Goal: Task Accomplishment & Management: Use online tool/utility

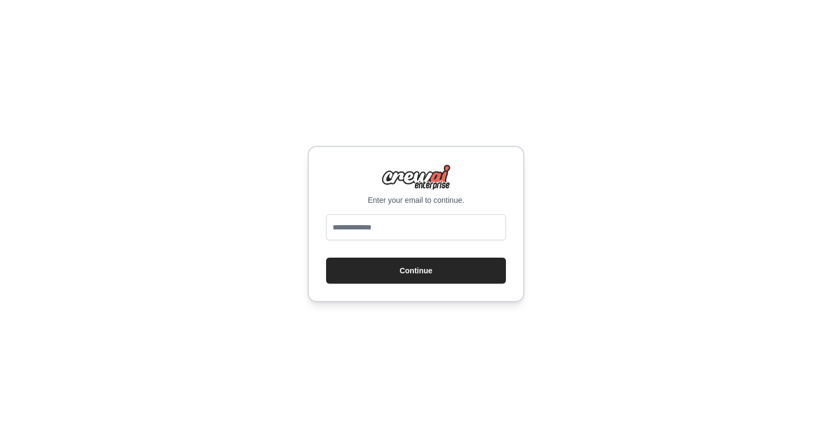
type input "**********"
click at [403, 270] on button "Continue" at bounding box center [416, 270] width 180 height 26
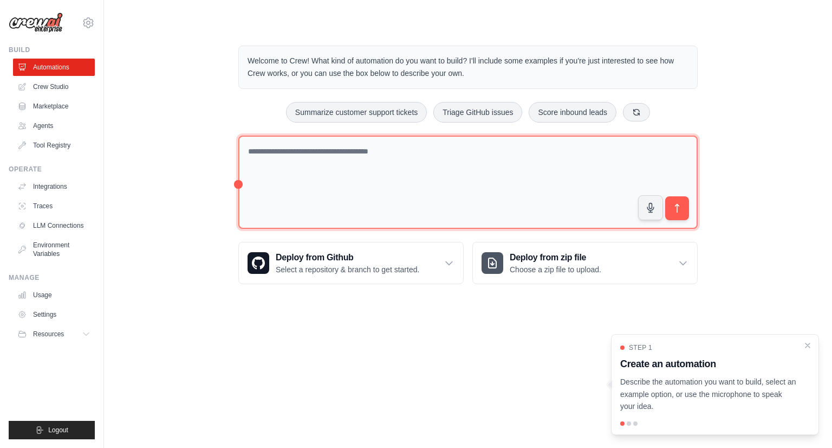
click at [335, 160] on textarea at bounding box center [468, 182] width 460 height 94
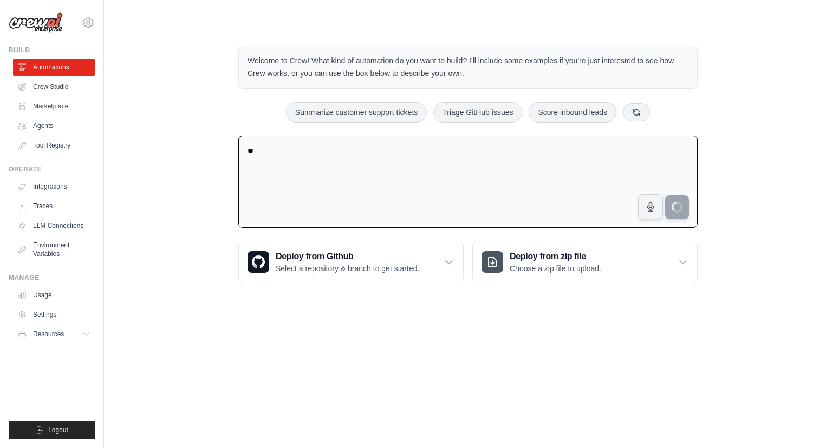
type textarea "**"
click at [675, 204] on icon "submit" at bounding box center [677, 207] width 11 height 11
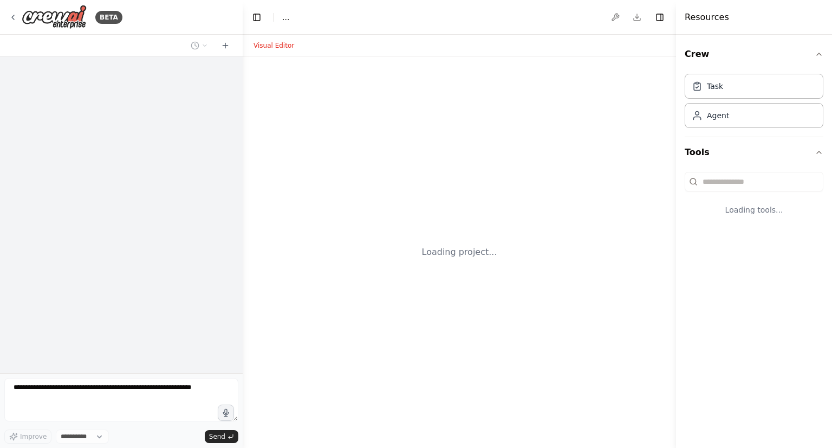
select select "****"
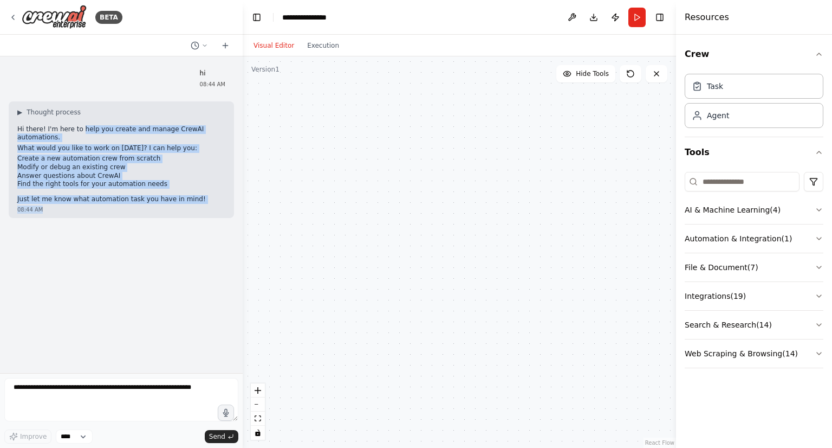
drag, startPoint x: 77, startPoint y: 130, endPoint x: 106, endPoint y: 220, distance: 93.9
click at [106, 219] on div "hi 08:44 AM ▶ Thought process Hi there! I'm here to help you create and manage …" at bounding box center [121, 214] width 243 height 317
click at [818, 209] on icon "button" at bounding box center [819, 210] width 4 height 2
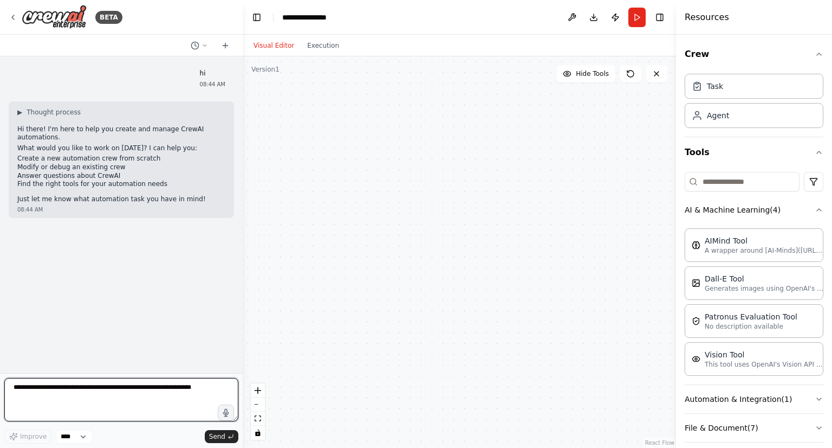
click at [33, 395] on textarea at bounding box center [121, 399] width 234 height 43
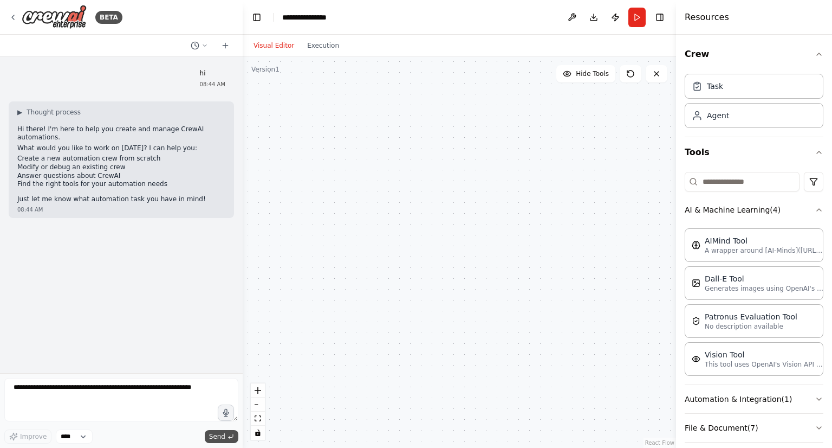
click at [223, 437] on span "Send" at bounding box center [217, 436] width 16 height 9
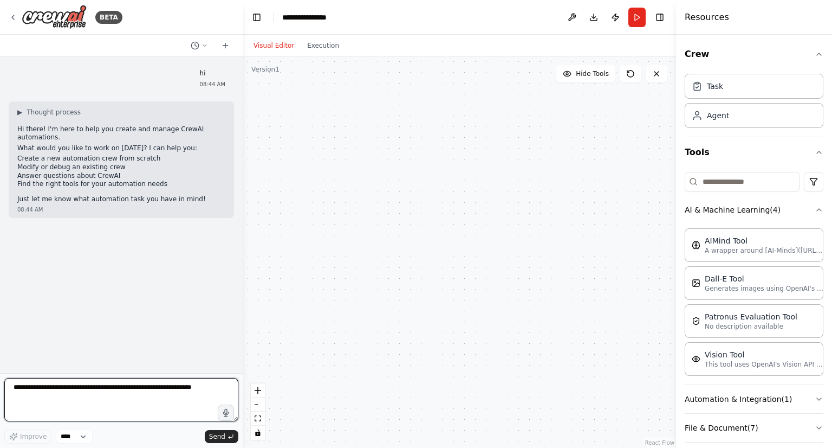
click at [164, 391] on textarea at bounding box center [121, 399] width 234 height 43
type textarea "*"
type textarea "**"
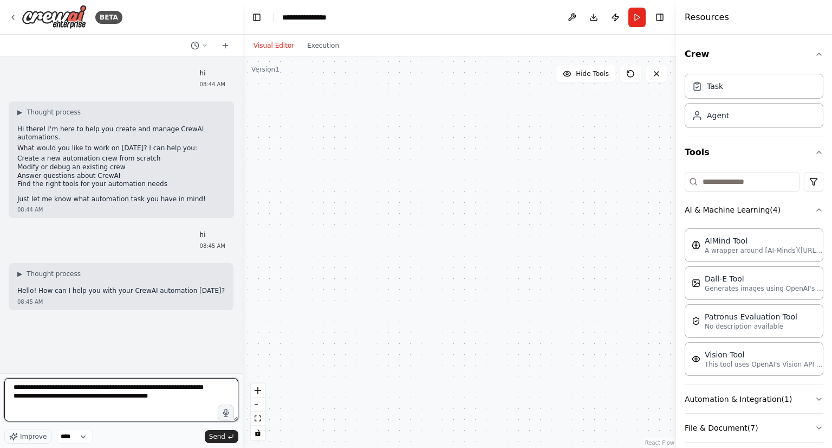
type textarea "**********"
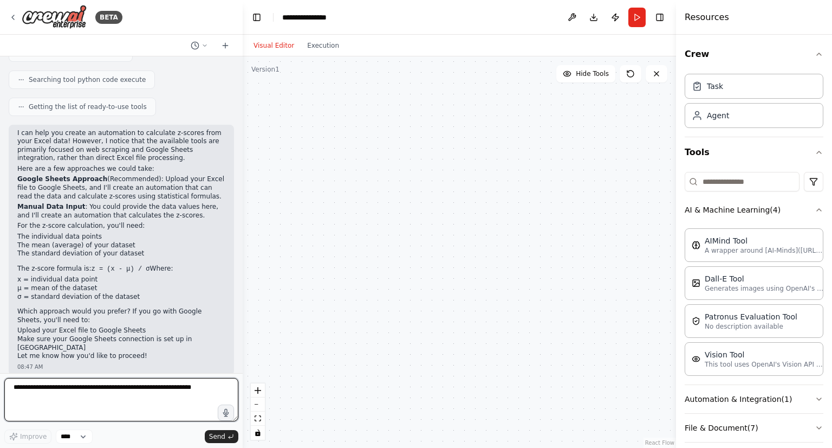
scroll to position [447, 0]
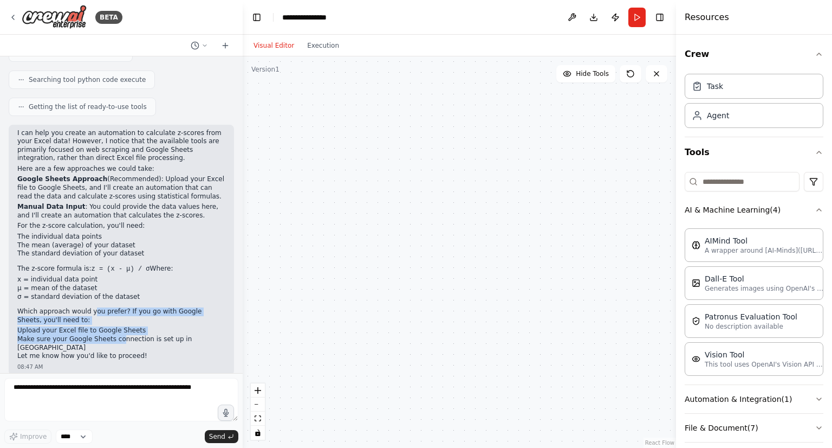
drag, startPoint x: 89, startPoint y: 312, endPoint x: 115, endPoint y: 337, distance: 35.7
click at [115, 337] on div "I can help you create an automation to calculate z-scores from your Excel data!…" at bounding box center [121, 244] width 208 height 231
click at [133, 338] on li "Make sure your Google Sheets connection is set up in CrewAI" at bounding box center [121, 343] width 208 height 17
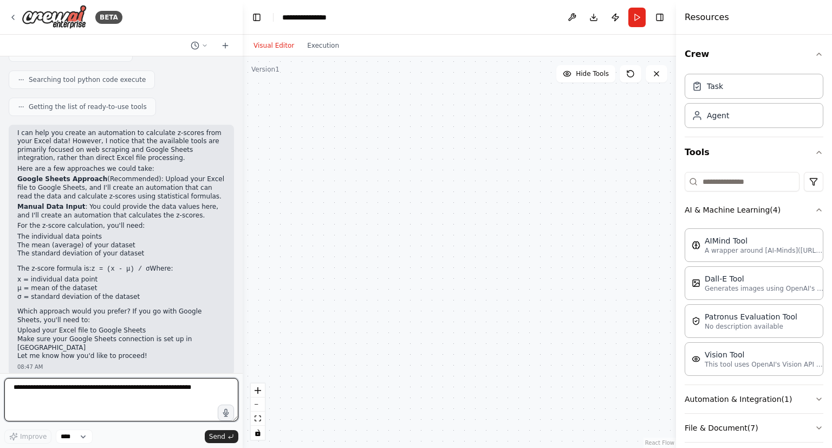
click at [156, 399] on textarea at bounding box center [121, 399] width 234 height 43
drag, startPoint x: 51, startPoint y: 263, endPoint x: 91, endPoint y: 265, distance: 39.6
click at [91, 265] on p "The z-score formula is: z = (x - μ) / σ Where:" at bounding box center [121, 268] width 208 height 9
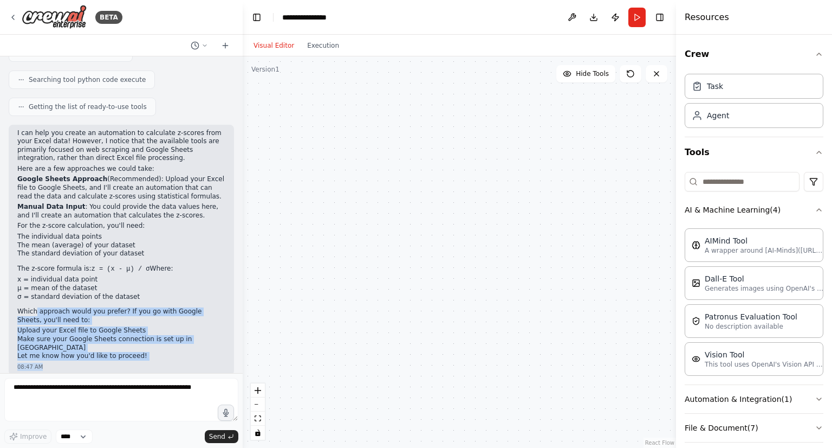
drag, startPoint x: 34, startPoint y: 309, endPoint x: 80, endPoint y: 363, distance: 71.1
click at [80, 363] on div "I can help you create an automation to calculate z-scores from your Excel data!…" at bounding box center [121, 250] width 225 height 250
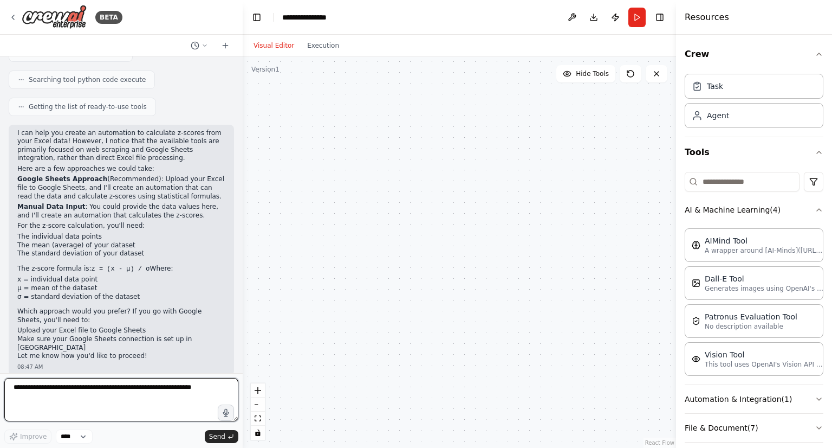
click at [101, 393] on textarea at bounding box center [121, 399] width 234 height 43
type textarea "*"
type textarea "**********"
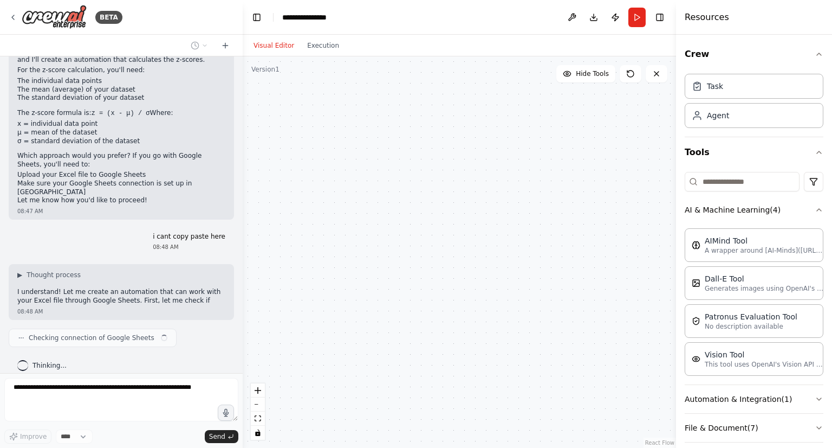
scroll to position [610, 0]
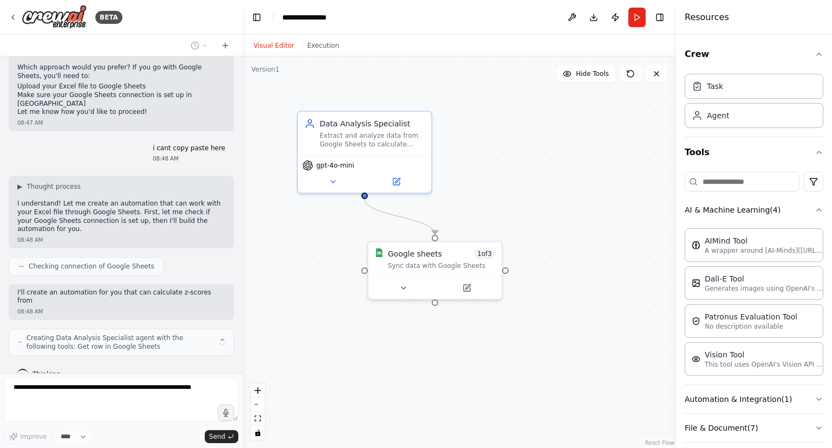
drag, startPoint x: 118, startPoint y: 277, endPoint x: 98, endPoint y: 282, distance: 20.6
click at [98, 282] on div "hi 08:44 AM ▶ Thought process Hi there! I'm here to help you create and manage …" at bounding box center [121, 214] width 243 height 317
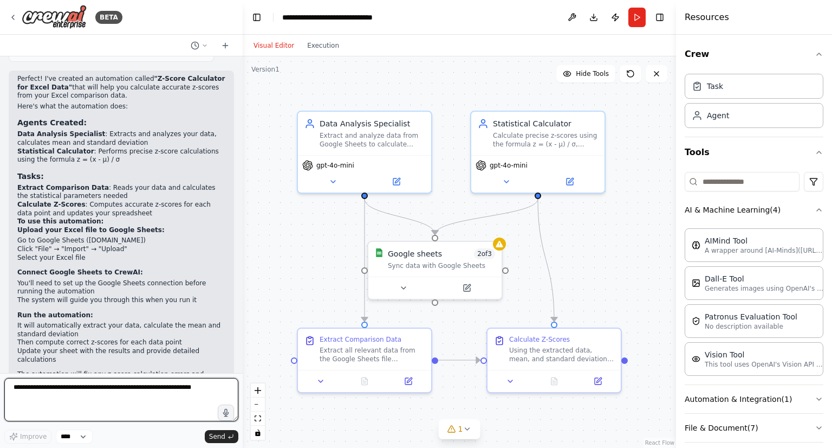
scroll to position [1154, 0]
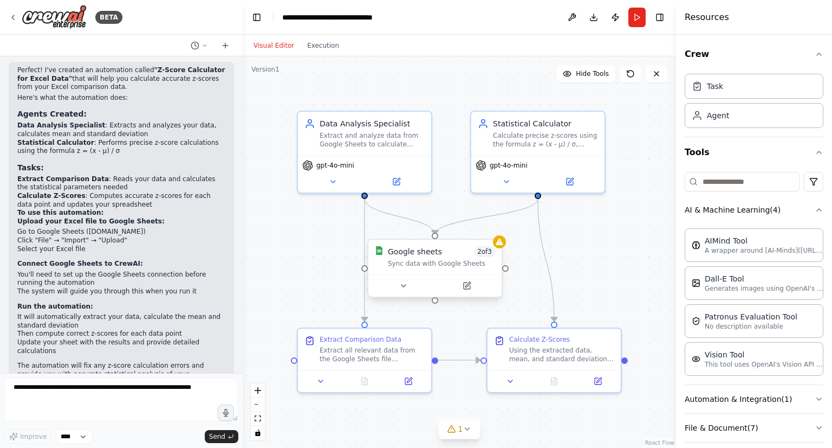
click at [434, 256] on div "Google sheets 2 of 3 Sync data with Google Sheets" at bounding box center [441, 257] width 107 height 22
click at [418, 287] on button at bounding box center [403, 285] width 61 height 13
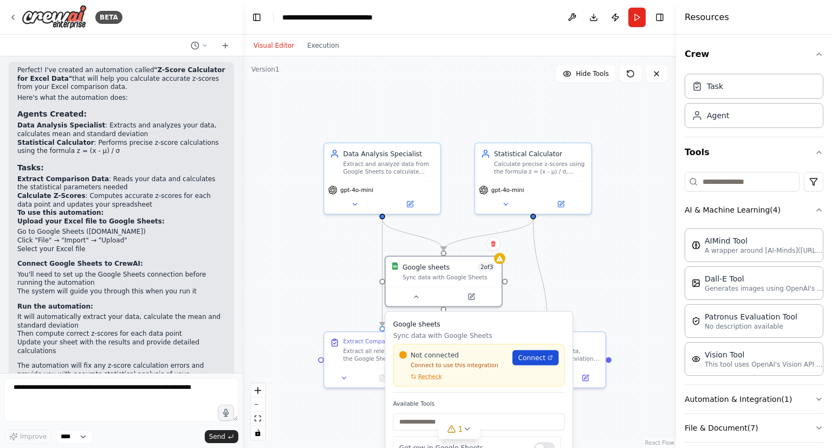
click at [538, 359] on span "Connect" at bounding box center [532, 357] width 27 height 9
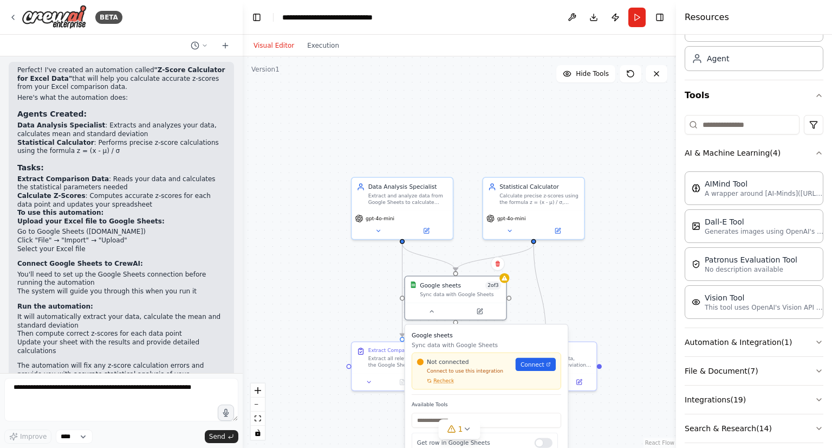
scroll to position [96, 0]
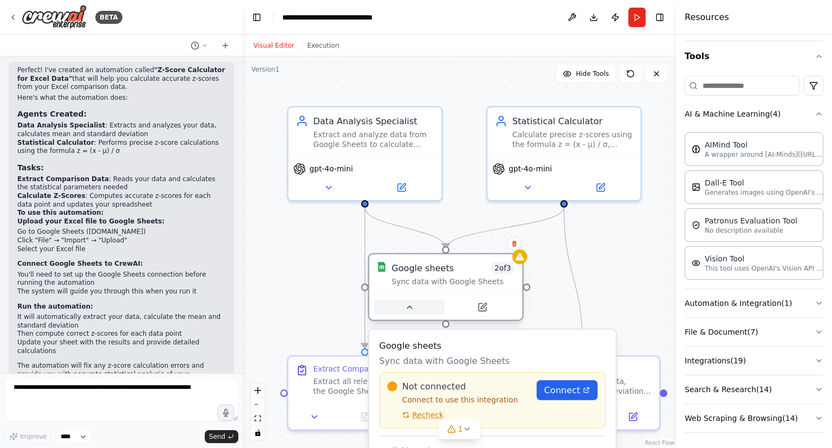
click at [403, 313] on button at bounding box center [410, 307] width 70 height 15
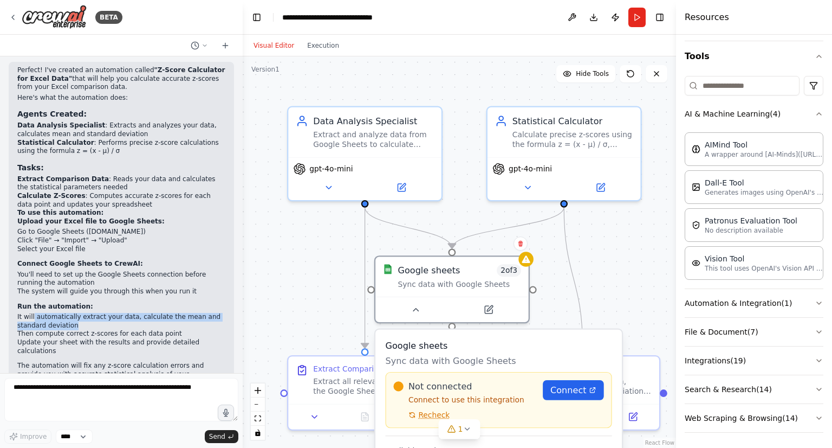
drag, startPoint x: 32, startPoint y: 289, endPoint x: 71, endPoint y: 293, distance: 39.2
click at [71, 313] on li "It will automatically extract your data, calculate the mean and standard deviat…" at bounding box center [121, 321] width 208 height 17
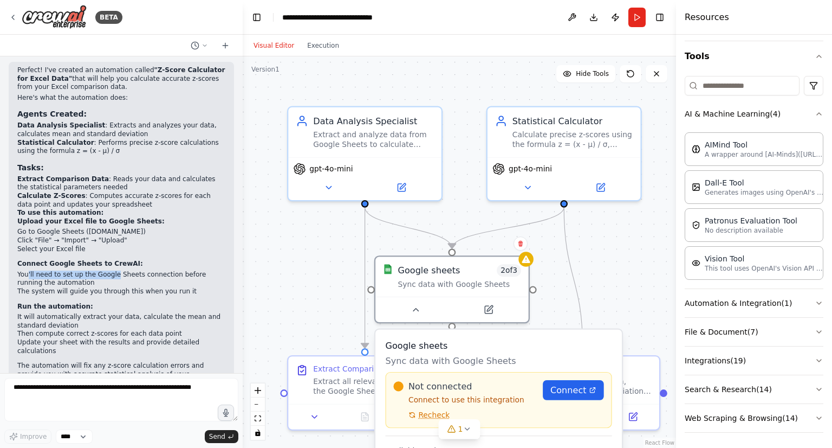
drag, startPoint x: 27, startPoint y: 243, endPoint x: 109, endPoint y: 243, distance: 81.8
click at [109, 270] on li "You'll need to set up the Google Sheets connection before running the automation" at bounding box center [121, 278] width 208 height 17
drag, startPoint x: 50, startPoint y: 202, endPoint x: 66, endPoint y: 203, distance: 16.3
click at [66, 228] on li "Go to Google Sheets (sheets.google.com)" at bounding box center [121, 232] width 208 height 9
drag, startPoint x: 82, startPoint y: 204, endPoint x: 124, endPoint y: 204, distance: 41.2
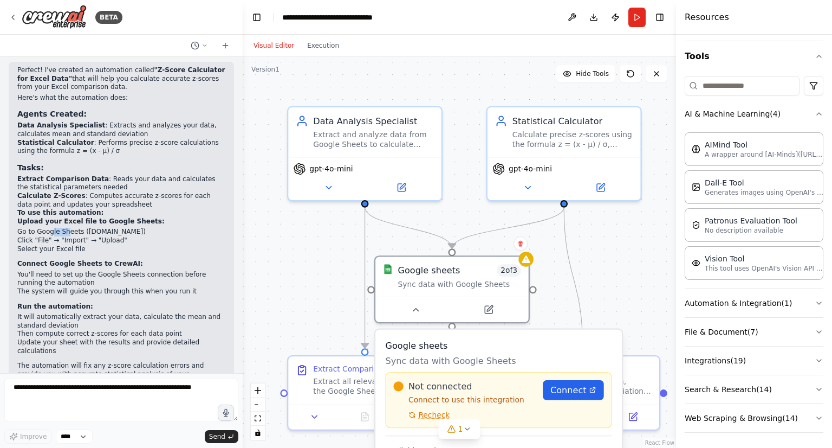
click at [124, 228] on li "Go to Google Sheets (sheets.google.com)" at bounding box center [121, 232] width 208 height 9
drag, startPoint x: 81, startPoint y: 204, endPoint x: 133, endPoint y: 205, distance: 52.1
click at [133, 228] on li "Go to Google Sheets (sheets.google.com)" at bounding box center [121, 232] width 208 height 9
copy li "sheets.google.com"
drag, startPoint x: 39, startPoint y: 266, endPoint x: 134, endPoint y: 267, distance: 95.4
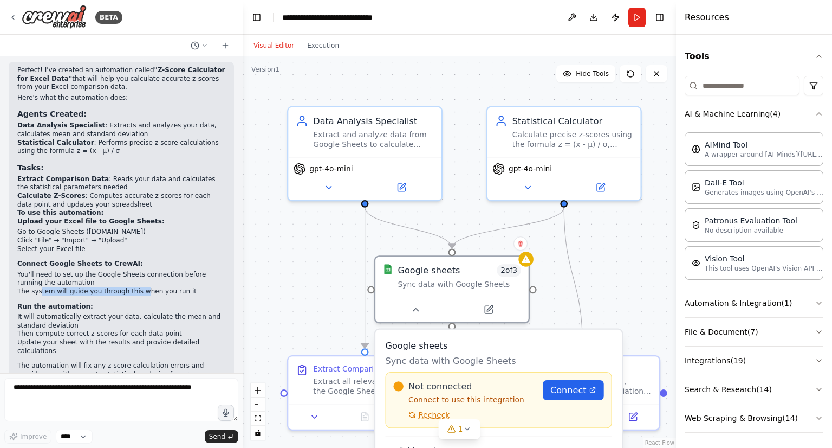
click at [134, 287] on li "The system will guide you through this when you run it" at bounding box center [121, 291] width 208 height 9
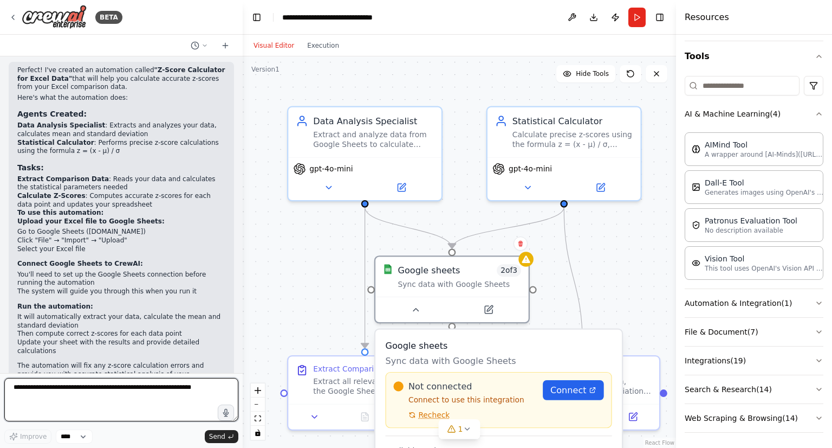
click at [160, 393] on textarea at bounding box center [121, 399] width 234 height 43
click at [631, 16] on button "Run" at bounding box center [637, 18] width 17 height 20
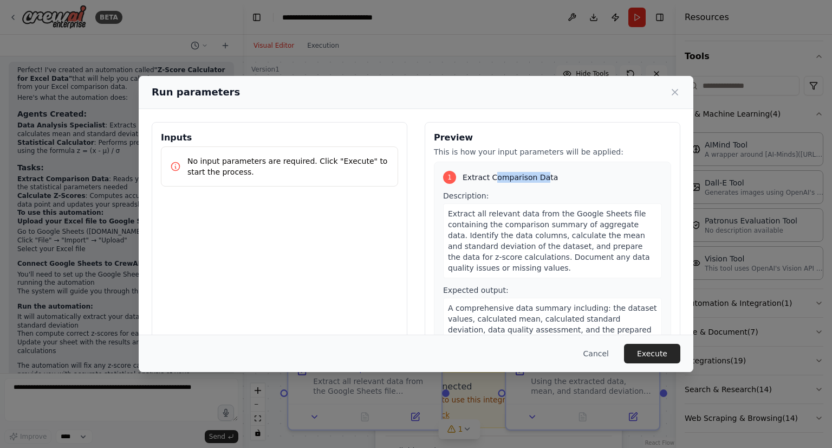
drag, startPoint x: 490, startPoint y: 183, endPoint x: 528, endPoint y: 204, distance: 43.7
click at [533, 196] on div "1 Extract Comparison Data Description: Extract all relevant data from the Googl…" at bounding box center [552, 261] width 237 height 198
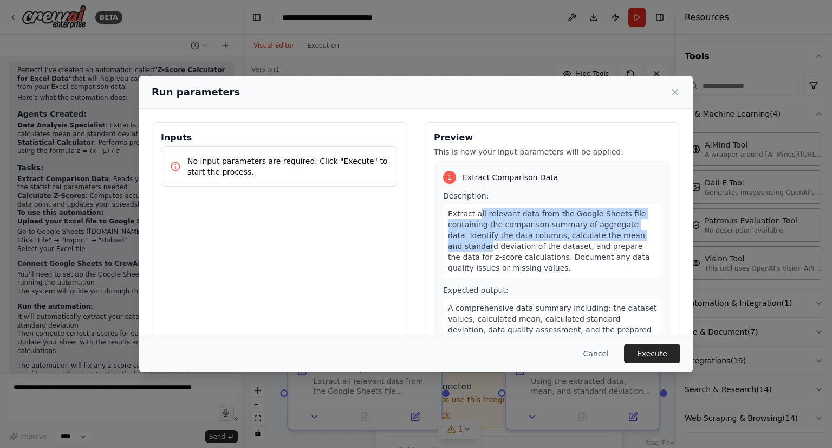
drag, startPoint x: 470, startPoint y: 217, endPoint x: 470, endPoint y: 242, distance: 24.9
click at [470, 242] on span "Extract all relevant data from the Google Sheets file containing the comparison…" at bounding box center [549, 240] width 202 height 63
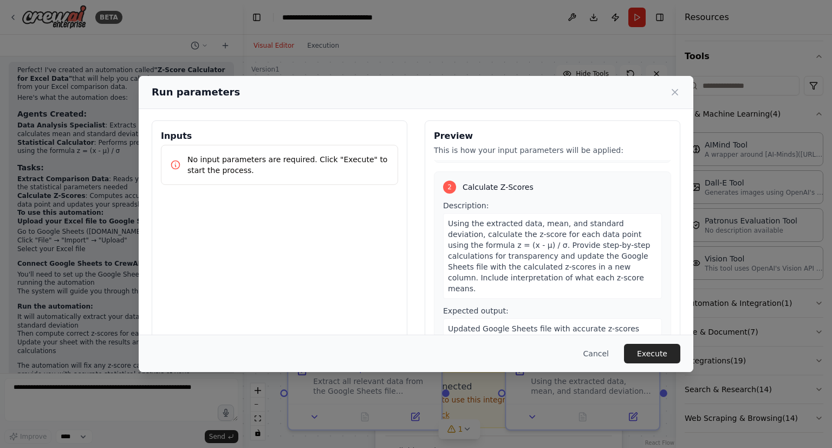
scroll to position [0, 0]
click at [190, 165] on p "No input parameters are required. Click "Execute" to start the process." at bounding box center [289, 167] width 202 height 22
click at [176, 167] on icon at bounding box center [176, 167] width 8 height 8
click at [341, 164] on p "No input parameters are required. Click "Execute" to start the process." at bounding box center [289, 167] width 202 height 22
click at [366, 159] on p "No input parameters are required. Click "Execute" to start the process." at bounding box center [289, 167] width 202 height 22
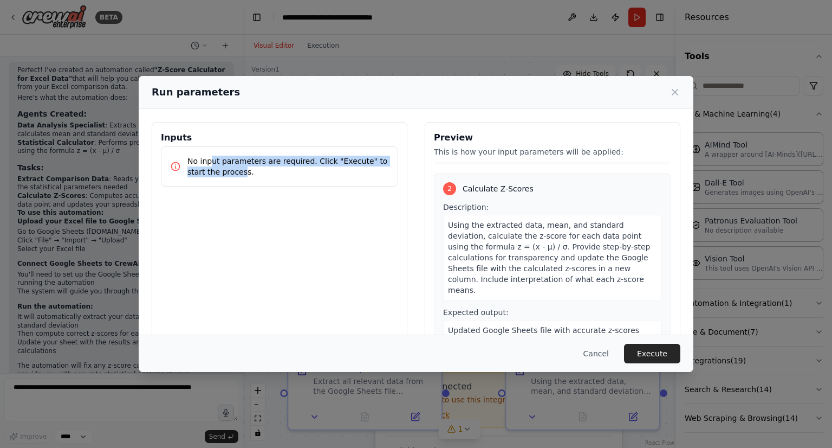
drag, startPoint x: 211, startPoint y: 163, endPoint x: 223, endPoint y: 179, distance: 20.5
click at [223, 179] on div "No input parameters are required. Click "Execute" to start the process." at bounding box center [279, 166] width 237 height 40
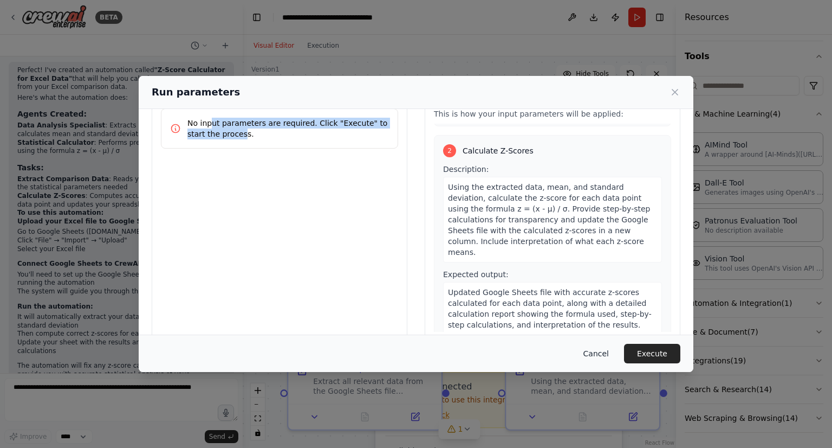
scroll to position [57, 0]
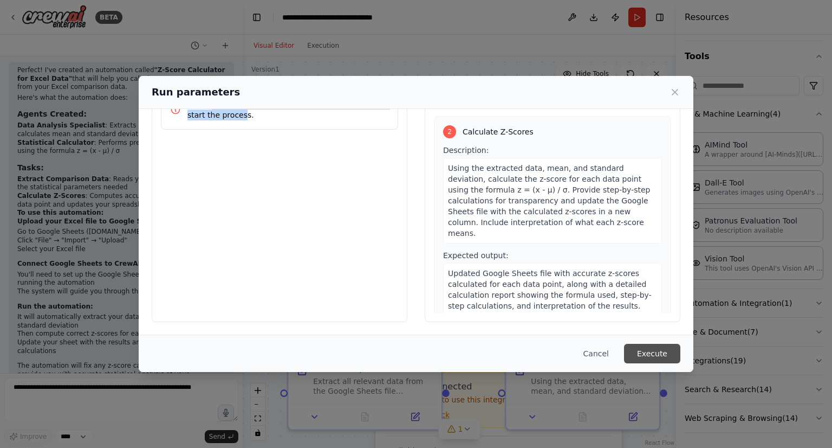
click at [642, 360] on button "Execute" at bounding box center [652, 354] width 56 height 20
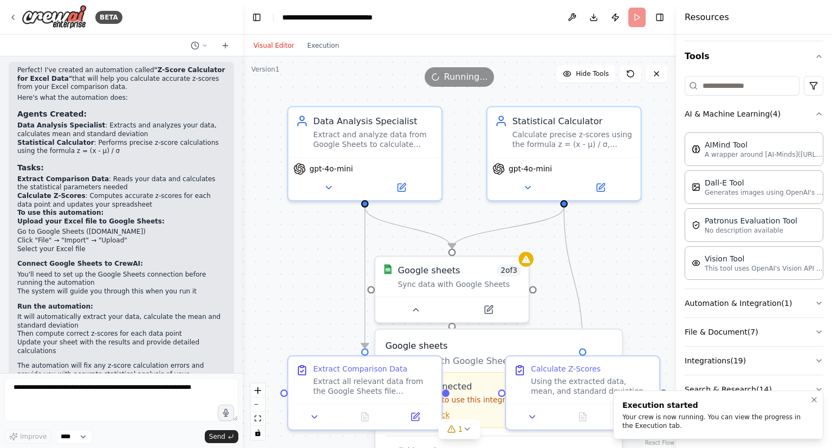
click at [706, 422] on div "Your crew is now running. You can view the progress in the Execution tab." at bounding box center [717, 420] width 188 height 17
click at [702, 420] on div "Your crew is now running. You can view the progress in the Execution tab." at bounding box center [717, 420] width 188 height 17
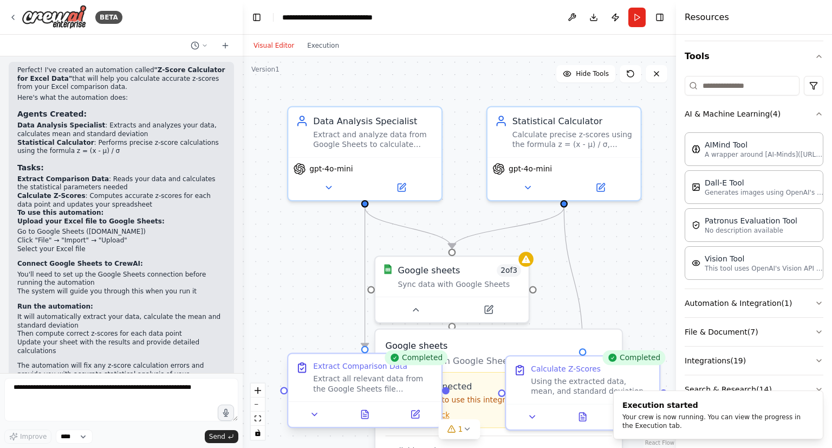
click at [384, 397] on div "Extract Comparison Data Extract all relevant data from the Google Sheets file c…" at bounding box center [364, 377] width 153 height 47
click at [564, 391] on div "Using the extracted data, mean, and standard deviation, calculate the z-score f…" at bounding box center [591, 383] width 121 height 20
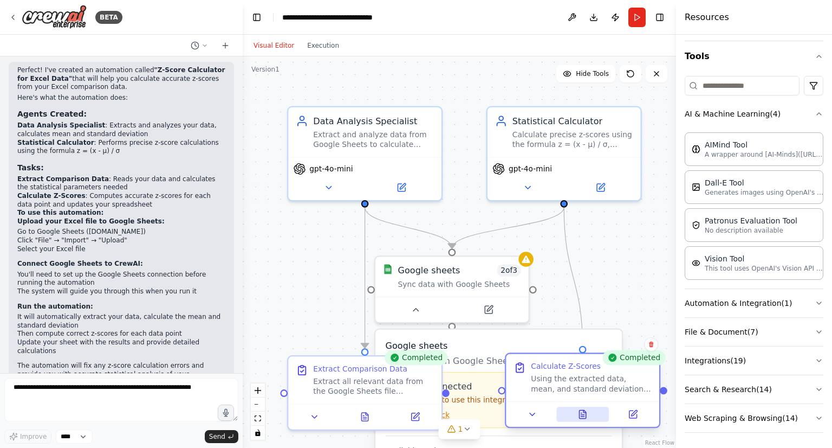
click at [585, 416] on icon at bounding box center [583, 414] width 10 height 10
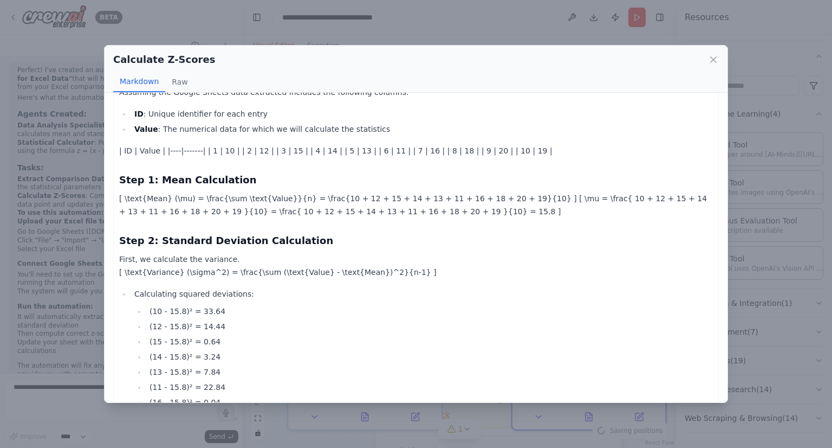
scroll to position [108, 0]
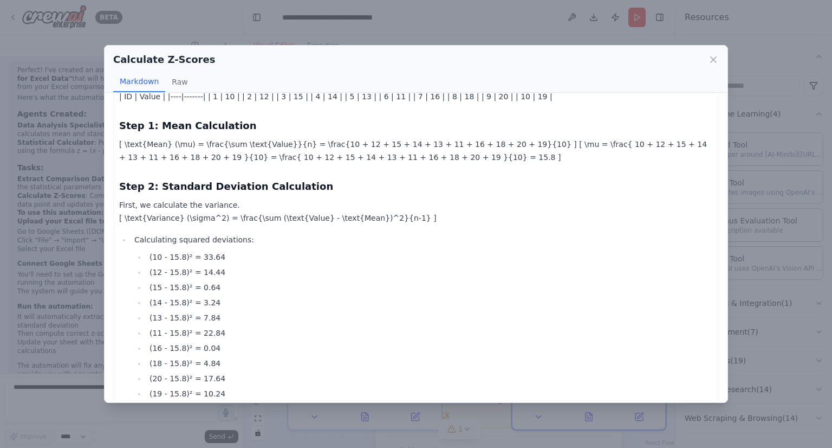
click at [167, 239] on li "Calculating squared deviations: (10 - 15.8)² = 33.64 (12 - 15.8)² = 14.44 (15 -…" at bounding box center [422, 316] width 582 height 167
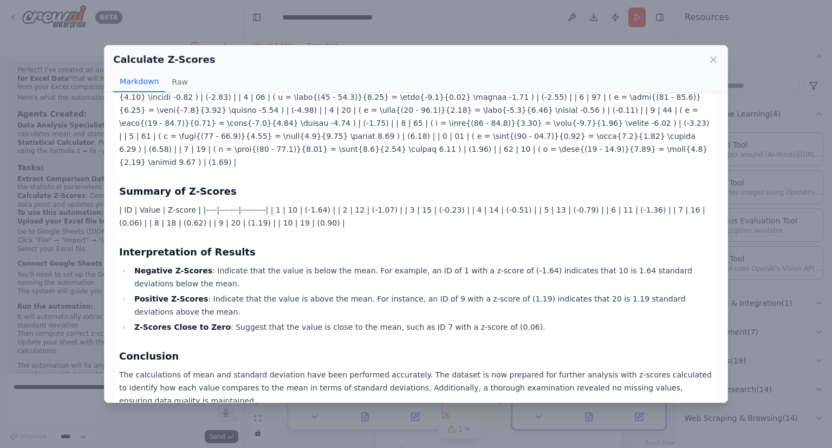
scroll to position [583, 0]
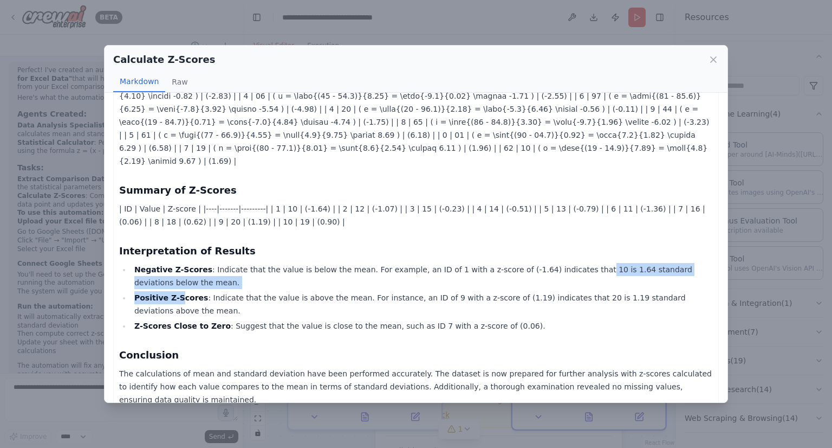
drag, startPoint x: 173, startPoint y: 283, endPoint x: 659, endPoint y: 195, distance: 494.2
click at [560, 263] on ul "Negative Z-Scores : Indicate that the value is below the mean. For example, an …" at bounding box center [416, 297] width 594 height 69
click at [715, 56] on icon at bounding box center [713, 59] width 11 height 11
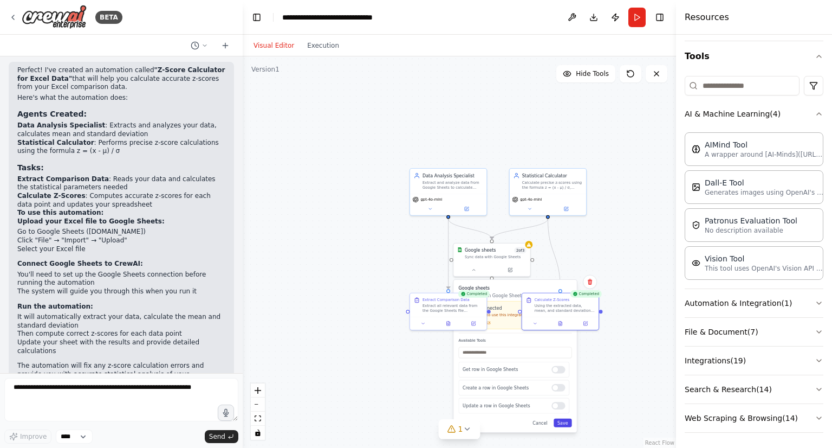
click at [570, 421] on button "Save" at bounding box center [563, 422] width 18 height 9
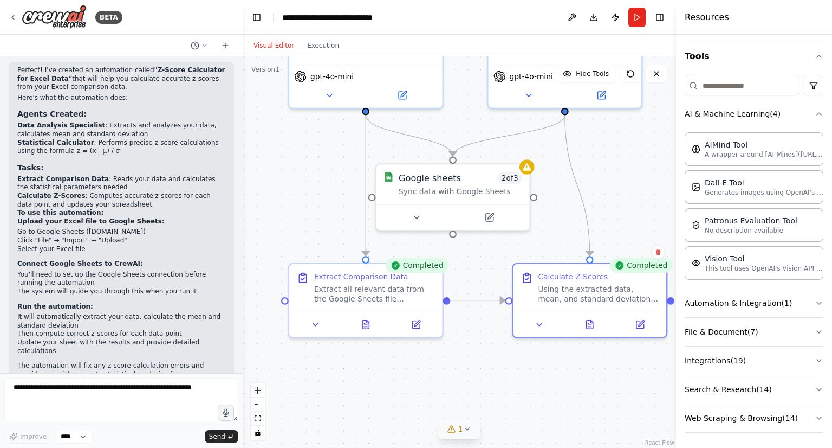
click at [473, 428] on button "1" at bounding box center [460, 429] width 42 height 20
click at [415, 398] on div "Issues found" at bounding box center [459, 397] width 199 height 20
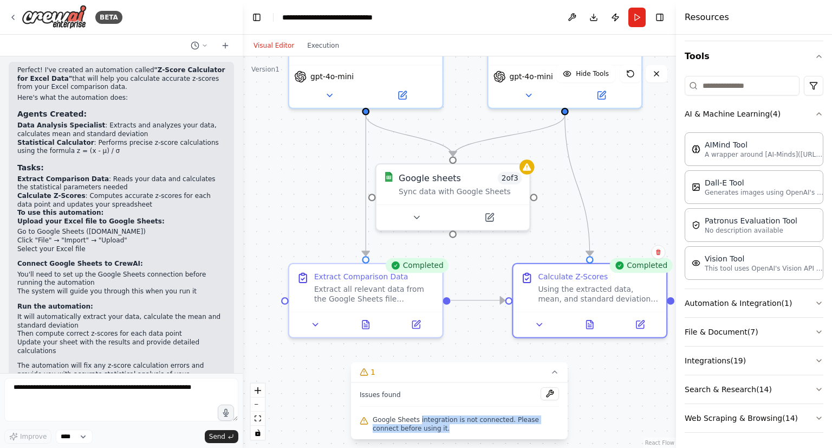
drag, startPoint x: 416, startPoint y: 417, endPoint x: 429, endPoint y: 425, distance: 15.6
click at [429, 426] on span "Google Sheets integration is not connected. Please connect before using it." at bounding box center [466, 423] width 186 height 17
click at [408, 424] on span "Google Sheets integration is not connected. Please connect before using it." at bounding box center [466, 423] width 186 height 17
click at [549, 398] on button at bounding box center [550, 393] width 18 height 13
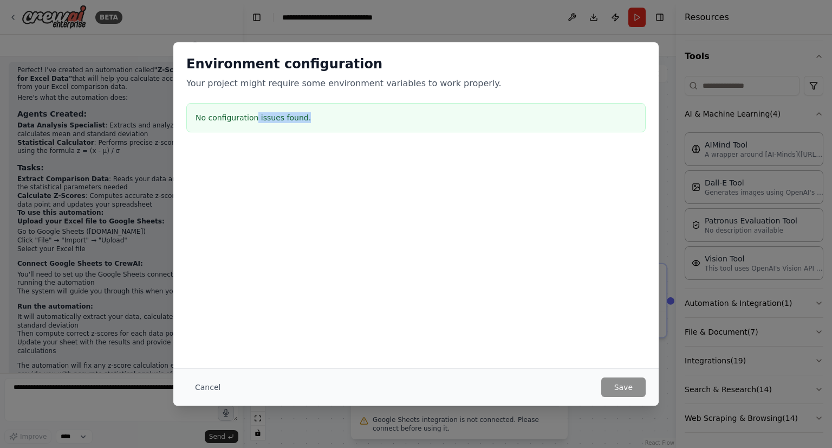
drag, startPoint x: 259, startPoint y: 124, endPoint x: 366, endPoint y: 141, distance: 109.3
click at [364, 141] on div "Environment configuration Your project might require some environment variables…" at bounding box center [416, 95] width 486 height 107
click at [209, 388] on button "Cancel" at bounding box center [207, 387] width 43 height 20
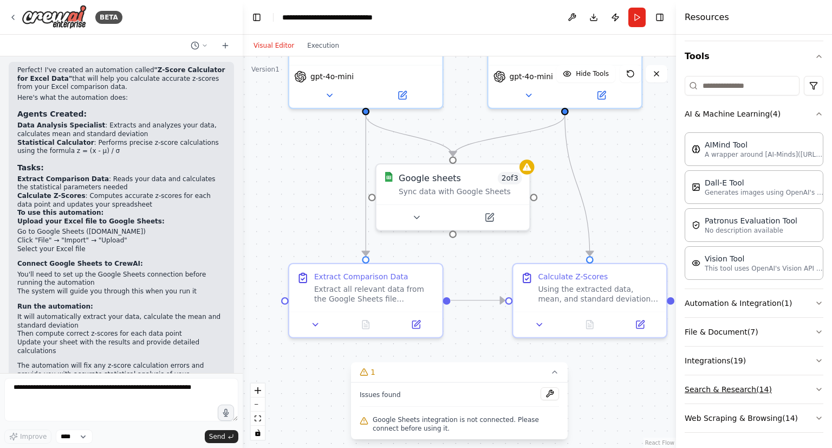
click at [817, 388] on icon "button" at bounding box center [819, 389] width 4 height 2
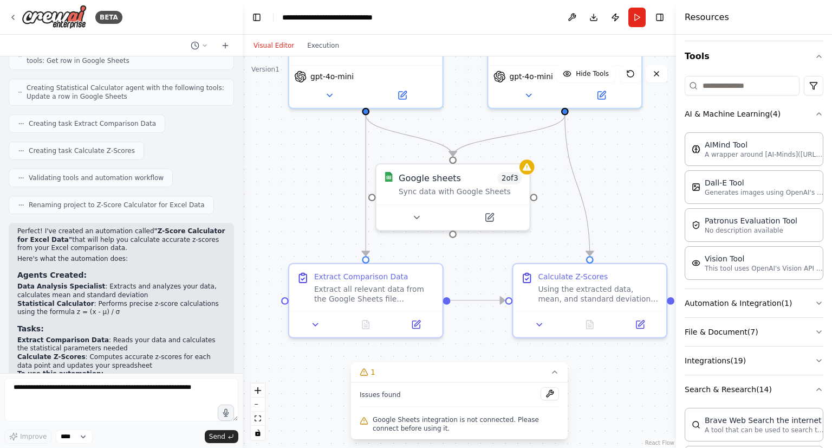
scroll to position [991, 0]
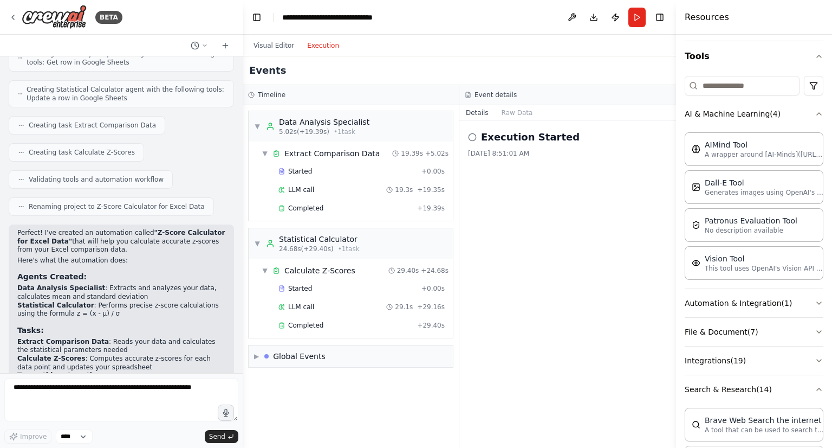
click at [330, 47] on button "Execution" at bounding box center [323, 45] width 45 height 13
click at [267, 46] on button "Visual Editor" at bounding box center [274, 45] width 54 height 13
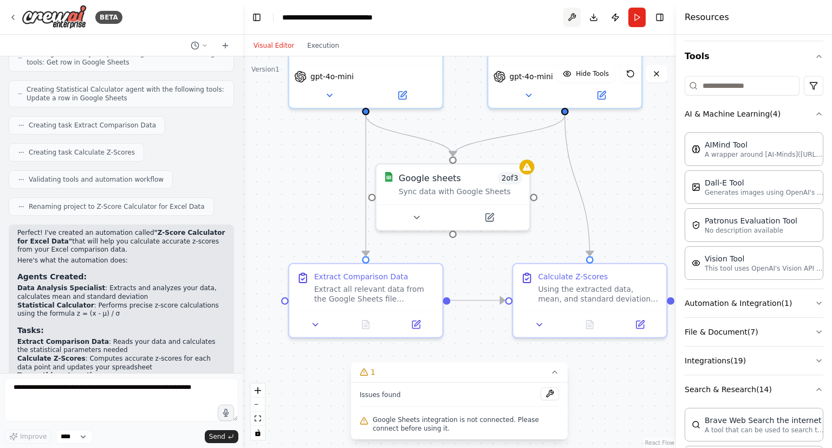
click at [579, 17] on button at bounding box center [572, 18] width 17 height 20
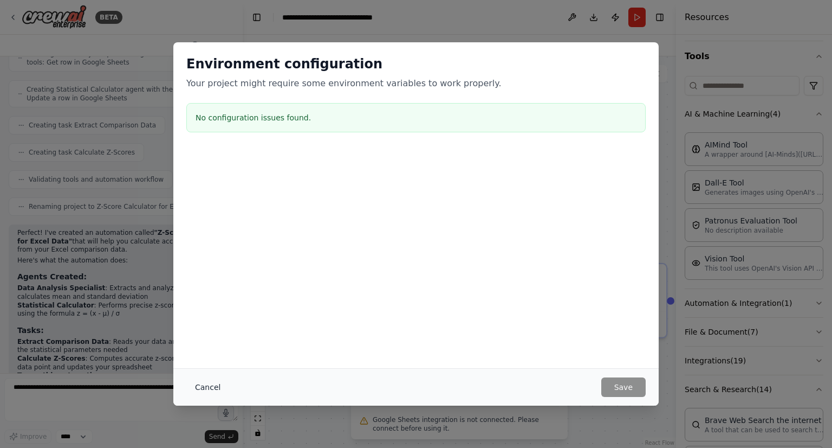
click at [211, 386] on button "Cancel" at bounding box center [207, 387] width 43 height 20
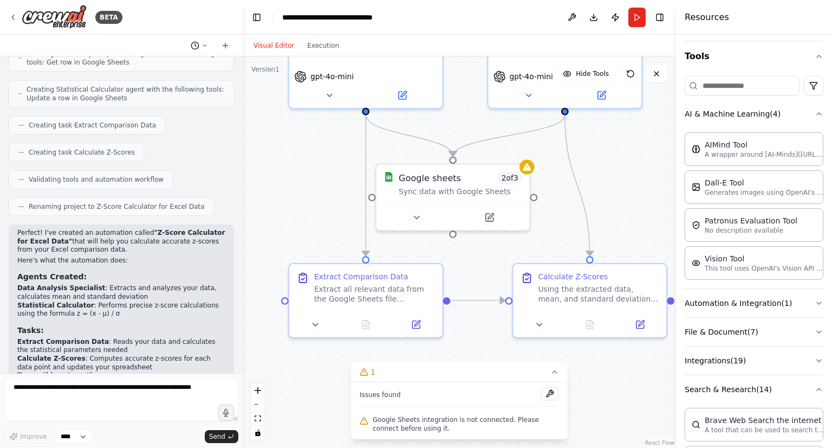
click at [207, 44] on icon at bounding box center [205, 45] width 7 height 7
click at [223, 48] on div at bounding box center [121, 224] width 243 height 448
click at [13, 19] on icon at bounding box center [13, 17] width 2 height 4
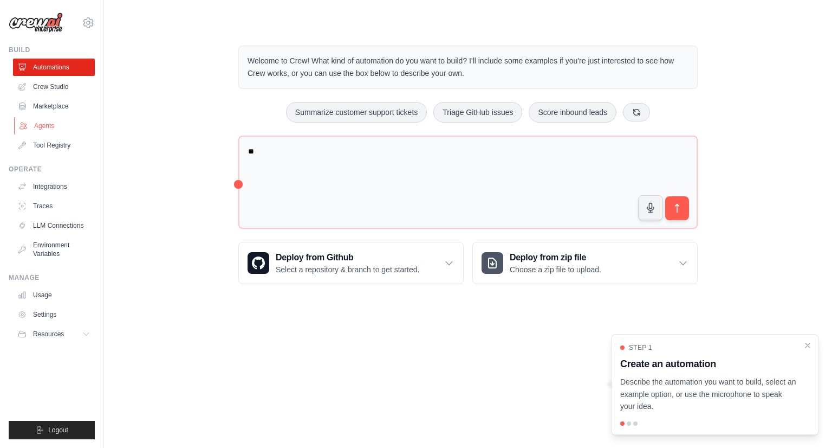
click at [41, 130] on link "Agents" at bounding box center [55, 125] width 82 height 17
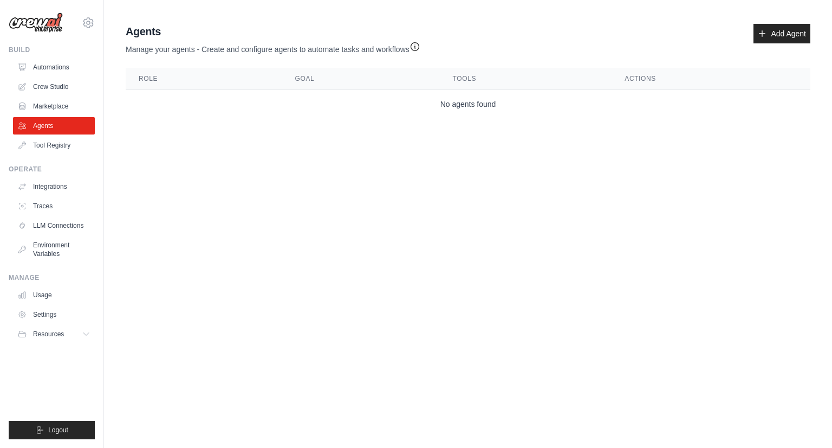
drag, startPoint x: 136, startPoint y: 47, endPoint x: 488, endPoint y: 40, distance: 351.8
click at [488, 40] on div "Agents Manage your agents - Create and configure agents to automate tasks and w…" at bounding box center [468, 39] width 685 height 31
click at [804, 29] on link "Add Agent" at bounding box center [782, 34] width 57 height 20
click at [780, 33] on link "Add Agent" at bounding box center [782, 34] width 57 height 20
